Goal: Task Accomplishment & Management: Use online tool/utility

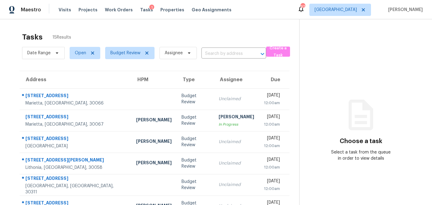
scroll to position [114, 0]
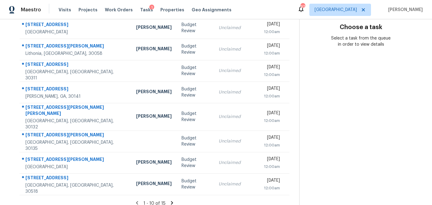
click at [169, 200] on icon at bounding box center [172, 203] width 6 height 6
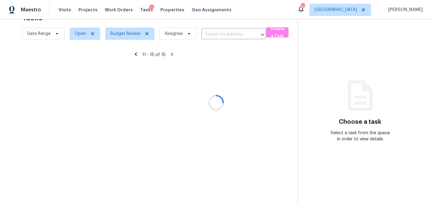
scroll to position [19, 0]
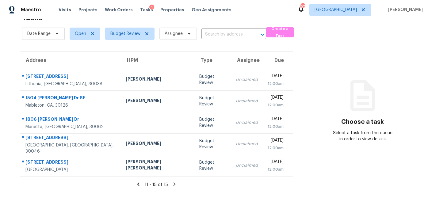
click at [137, 183] on icon at bounding box center [138, 183] width 2 height 3
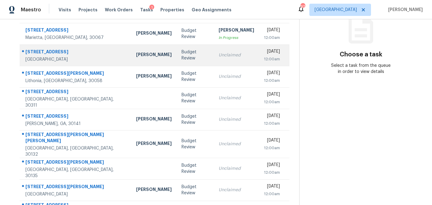
scroll to position [85, 0]
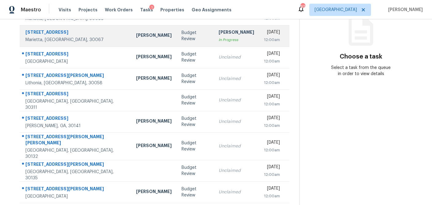
click at [135, 39] on td "Tyler Payne" at bounding box center [153, 35] width 45 height 21
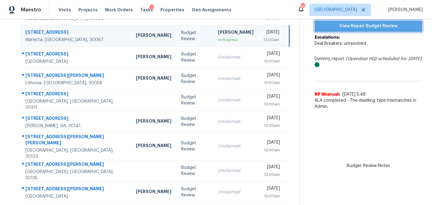
click at [369, 28] on span "View Repair Budget Review" at bounding box center [368, 26] width 98 height 8
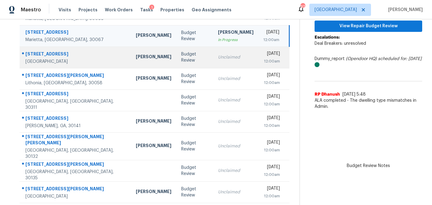
click at [213, 59] on td "Unclaimed" at bounding box center [235, 57] width 45 height 21
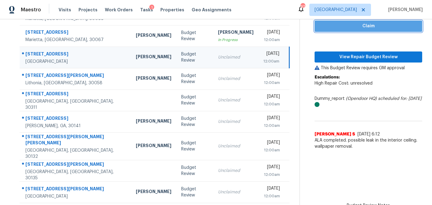
drag, startPoint x: 375, startPoint y: 30, endPoint x: 371, endPoint y: 38, distance: 9.2
click at [375, 30] on button "Claim" at bounding box center [368, 26] width 108 height 11
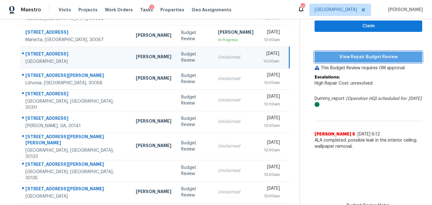
click at [366, 56] on span "View Repair Budget Review" at bounding box center [368, 57] width 98 height 8
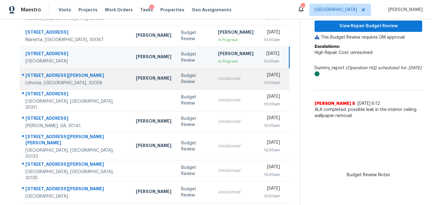
click at [176, 82] on td "Budget Review" at bounding box center [194, 78] width 37 height 21
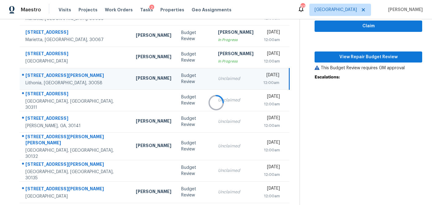
click at [350, 28] on div at bounding box center [216, 102] width 432 height 205
click at [350, 26] on span "Claim" at bounding box center [368, 26] width 98 height 8
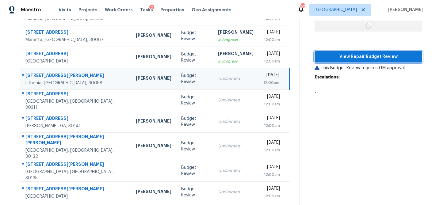
click at [349, 53] on span "View Repair Budget Review" at bounding box center [368, 57] width 98 height 8
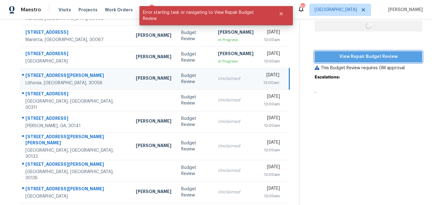
click at [348, 58] on span "View Repair Budget Review" at bounding box center [368, 57] width 98 height 8
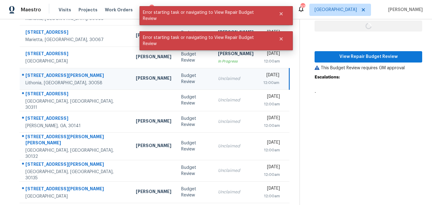
click at [218, 78] on div "Unclaimed" at bounding box center [236, 79] width 36 height 6
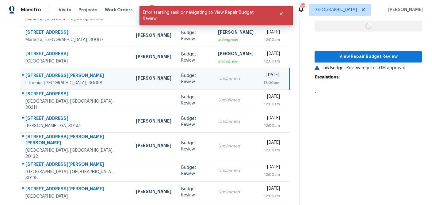
click at [176, 80] on td "Budget Review" at bounding box center [194, 78] width 37 height 21
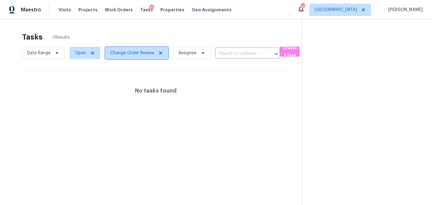
click at [161, 54] on icon at bounding box center [160, 52] width 3 height 3
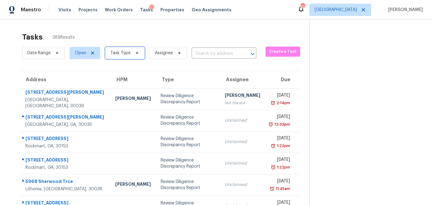
click at [137, 53] on icon at bounding box center [136, 53] width 5 height 5
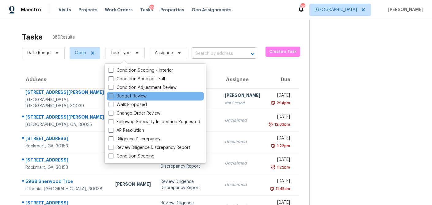
click at [114, 95] on label "Budget Review" at bounding box center [127, 96] width 38 height 6
click at [112, 95] on input "Budget Review" at bounding box center [110, 95] width 4 height 4
checkbox input "true"
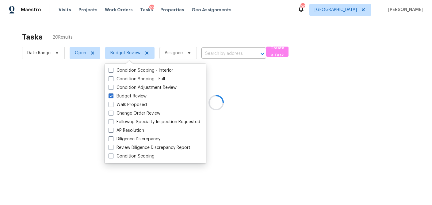
click at [145, 34] on div at bounding box center [216, 102] width 432 height 205
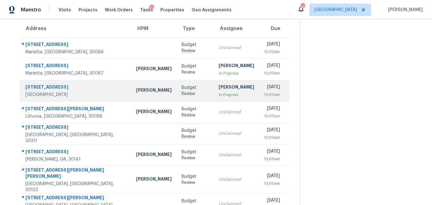
scroll to position [51, 0]
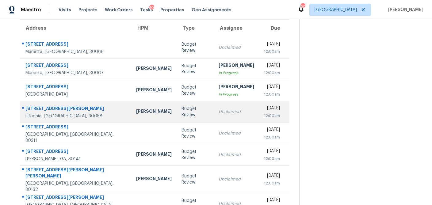
click at [176, 116] on td "Budget Review" at bounding box center [194, 111] width 37 height 21
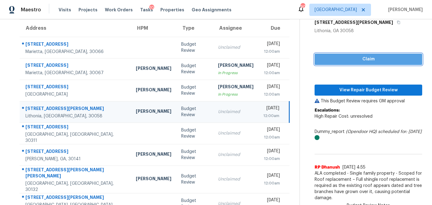
click at [345, 63] on button "Claim" at bounding box center [368, 59] width 108 height 11
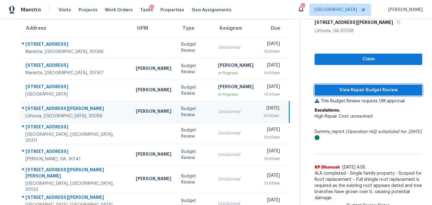
click at [343, 91] on span "View Repair Budget Review" at bounding box center [368, 90] width 98 height 8
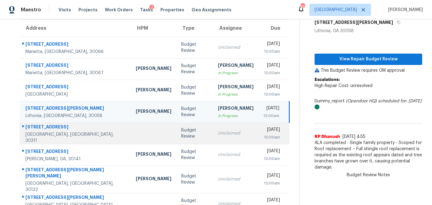
click at [176, 137] on td "Budget Review" at bounding box center [194, 133] width 37 height 21
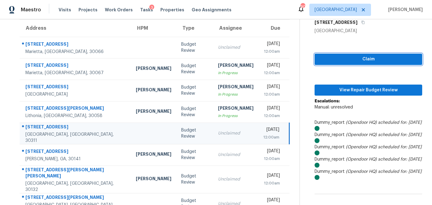
click at [339, 61] on span "Claim" at bounding box center [368, 59] width 98 height 8
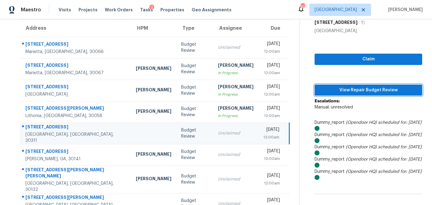
click at [338, 85] on button "View Repair Budget Review" at bounding box center [368, 90] width 108 height 11
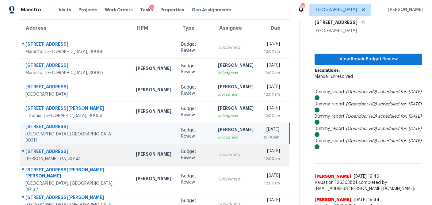
click at [181, 157] on div "Budget Review" at bounding box center [194, 155] width 27 height 12
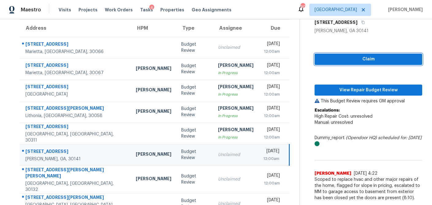
drag, startPoint x: 356, startPoint y: 58, endPoint x: 353, endPoint y: 66, distance: 8.8
click at [356, 58] on span "Claim" at bounding box center [368, 59] width 98 height 8
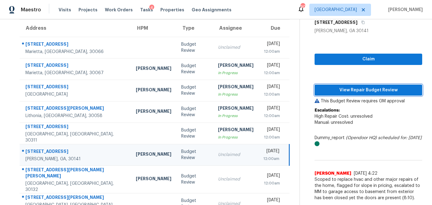
click at [350, 87] on span "View Repair Budget Review" at bounding box center [368, 90] width 98 height 8
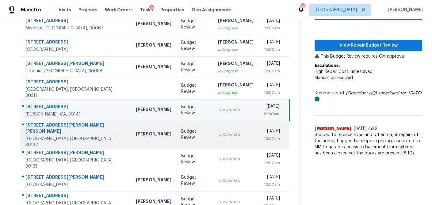
scroll to position [97, 0]
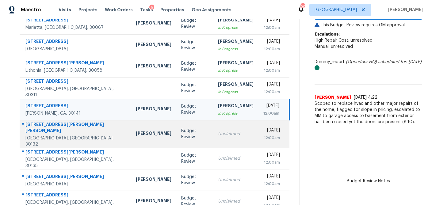
click at [177, 133] on td "Budget Review" at bounding box center [194, 134] width 37 height 28
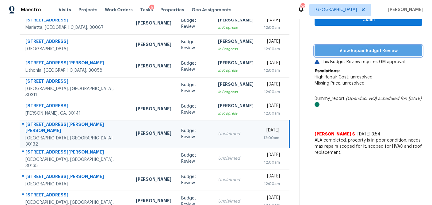
click at [372, 47] on span "View Repair Budget Review" at bounding box center [368, 51] width 98 height 8
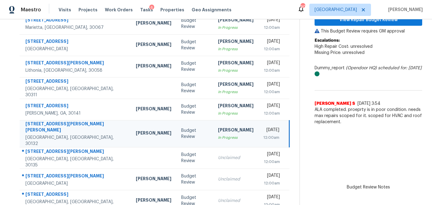
scroll to position [114, 0]
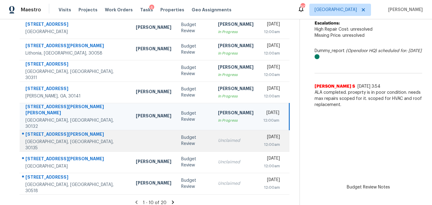
click at [218, 138] on div "Unclaimed" at bounding box center [236, 141] width 36 height 6
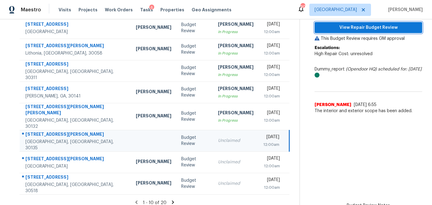
click at [348, 27] on span "View Repair Budget Review" at bounding box center [368, 28] width 98 height 8
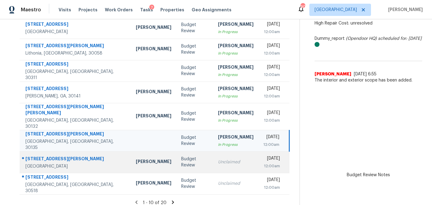
click at [176, 161] on td "Budget Review" at bounding box center [194, 161] width 37 height 21
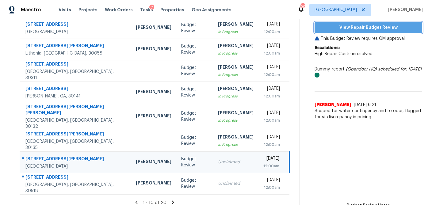
click at [368, 31] on span "View Repair Budget Review" at bounding box center [368, 28] width 98 height 8
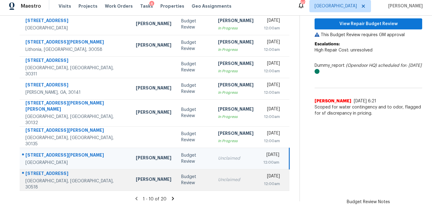
scroll to position [0, 0]
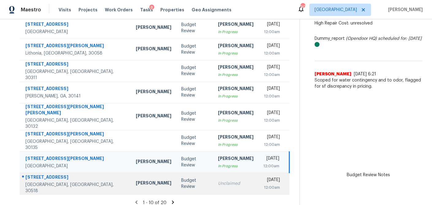
click at [218, 180] on div "Unclaimed" at bounding box center [236, 183] width 36 height 6
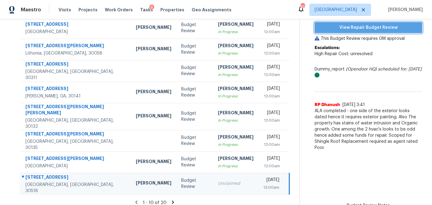
click at [351, 29] on span "View Repair Budget Review" at bounding box center [368, 28] width 98 height 8
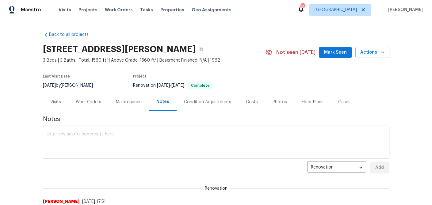
click at [248, 101] on div "Costs" at bounding box center [252, 102] width 12 height 6
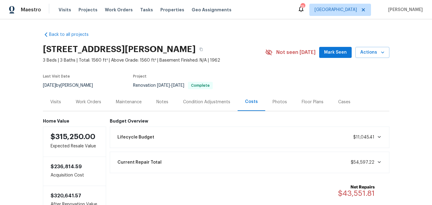
scroll to position [2, 0]
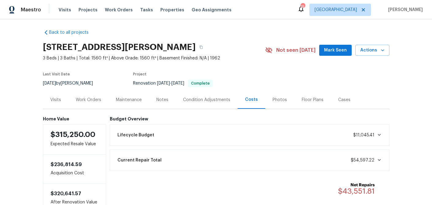
click at [61, 101] on div "Visits" at bounding box center [55, 100] width 25 height 18
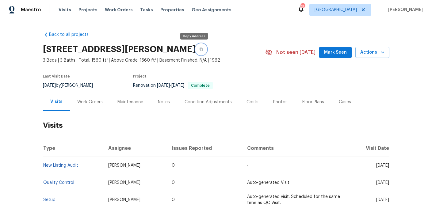
click at [199, 48] on icon "button" at bounding box center [201, 49] width 4 height 4
